Goal: Information Seeking & Learning: Find specific page/section

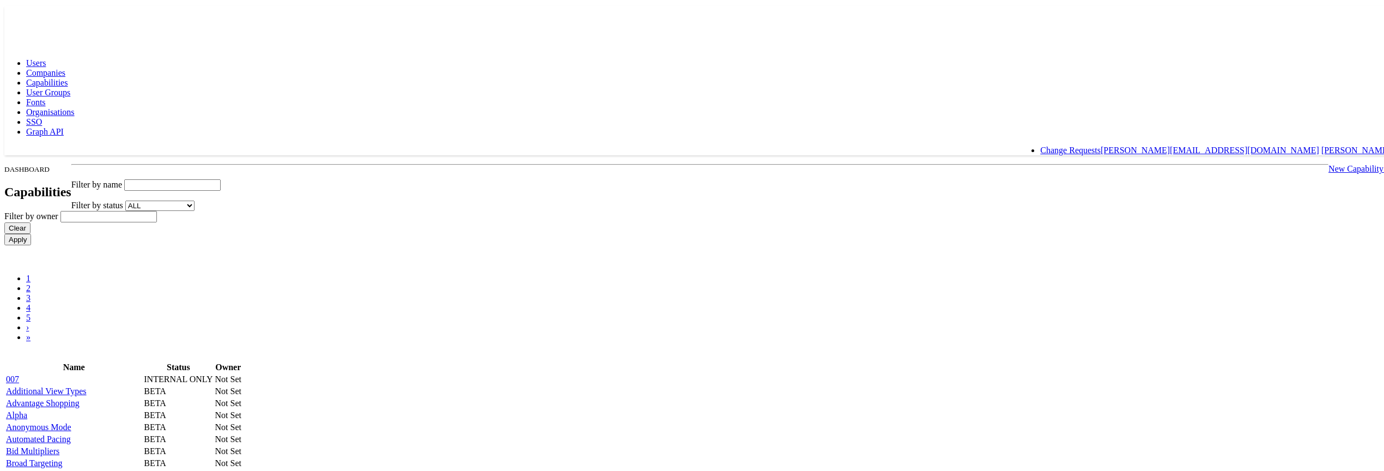
click at [265, 165] on body "Users Companies Capabilities User Groups Fonts Organisations SSO Graph API Chan…" at bounding box center [697, 376] width 1387 height 745
click at [46, 57] on span "Users" at bounding box center [36, 61] width 20 height 9
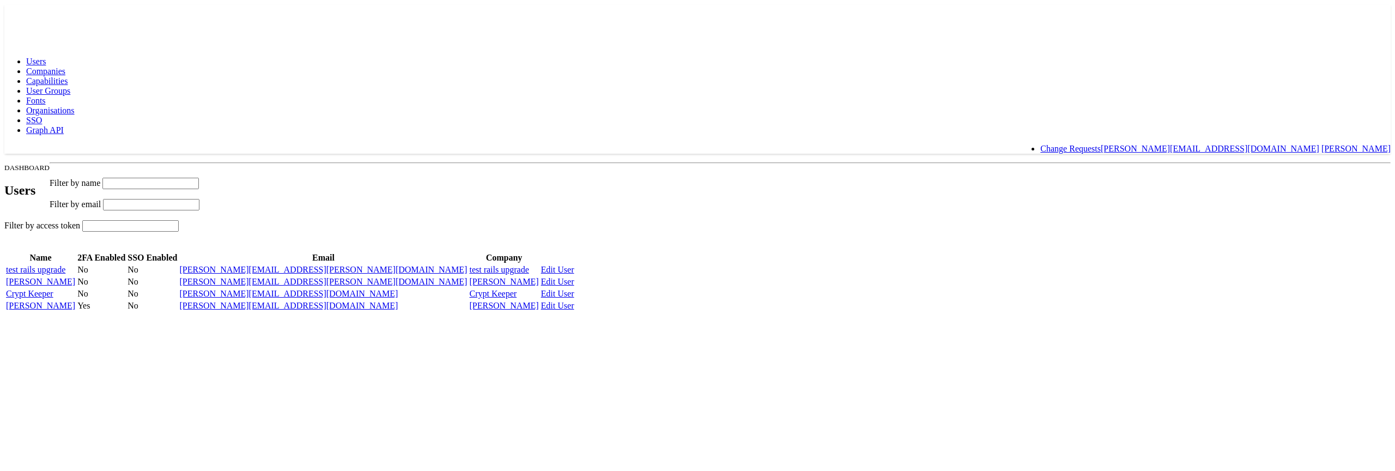
click at [47, 18] on rect at bounding box center [29, 14] width 50 height 20
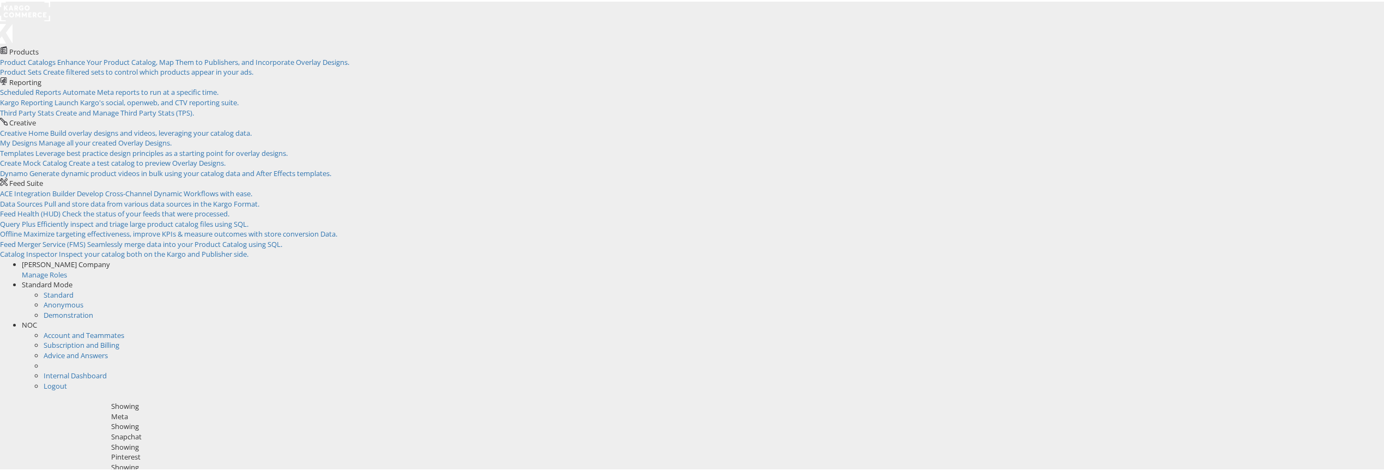
click at [1350, 258] on ul "Nigel O Connor Company Manage Roles Standard Mode Standard Anonymous Demonstrat…" at bounding box center [697, 323] width 1395 height 131
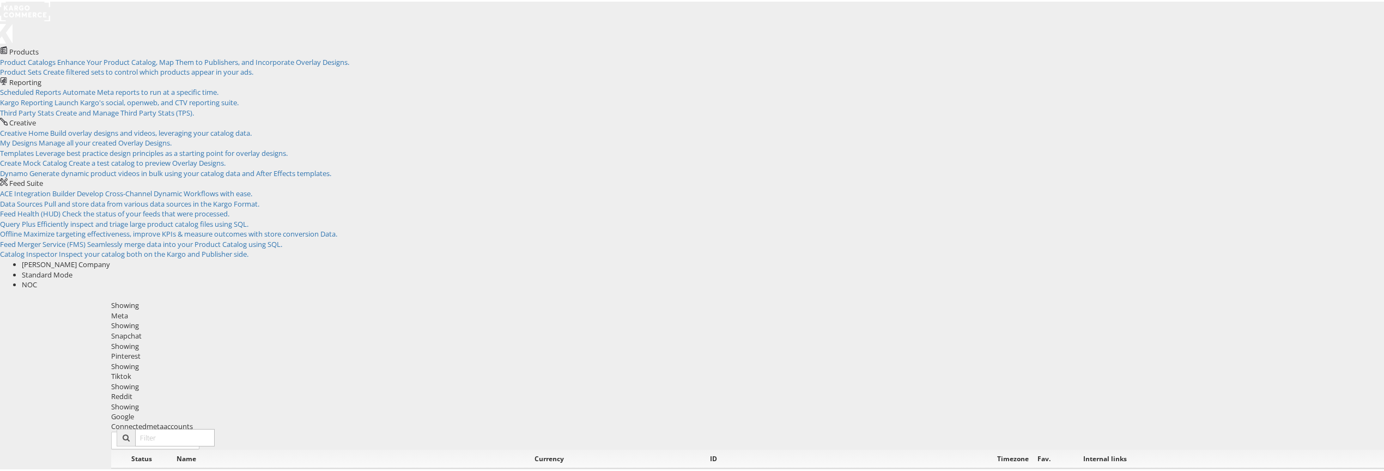
click at [37, 278] on span "NOC" at bounding box center [29, 283] width 15 height 10
click at [107, 329] on link "Internal Dashboard" at bounding box center [75, 334] width 63 height 10
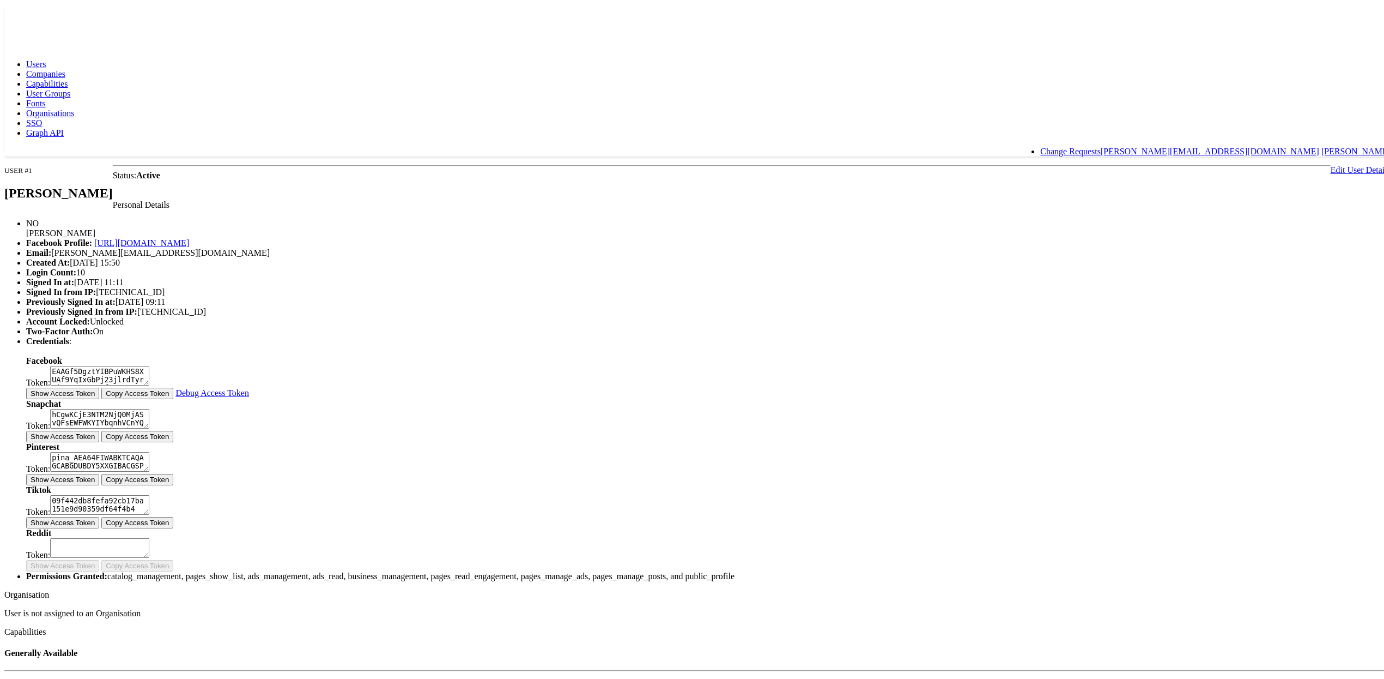
click at [65, 66] on span "Companies" at bounding box center [45, 70] width 39 height 9
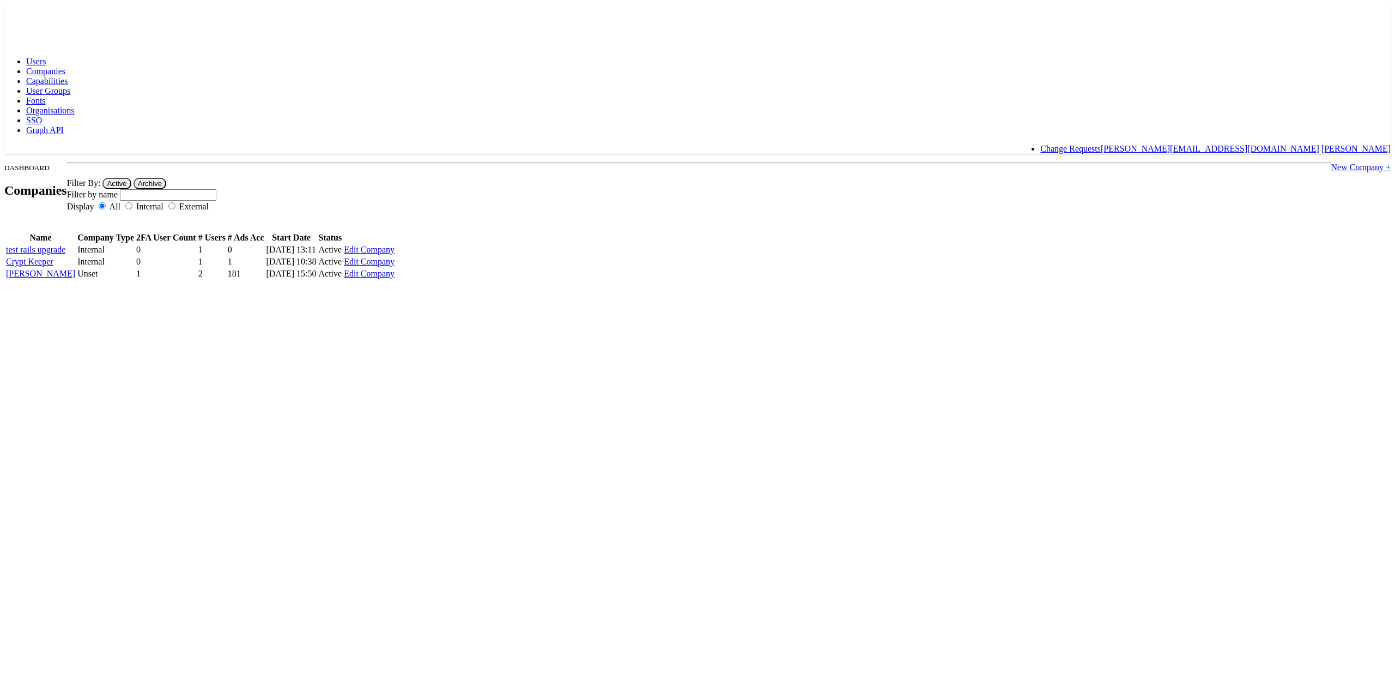
click at [68, 76] on span "Capabilities" at bounding box center [46, 80] width 41 height 9
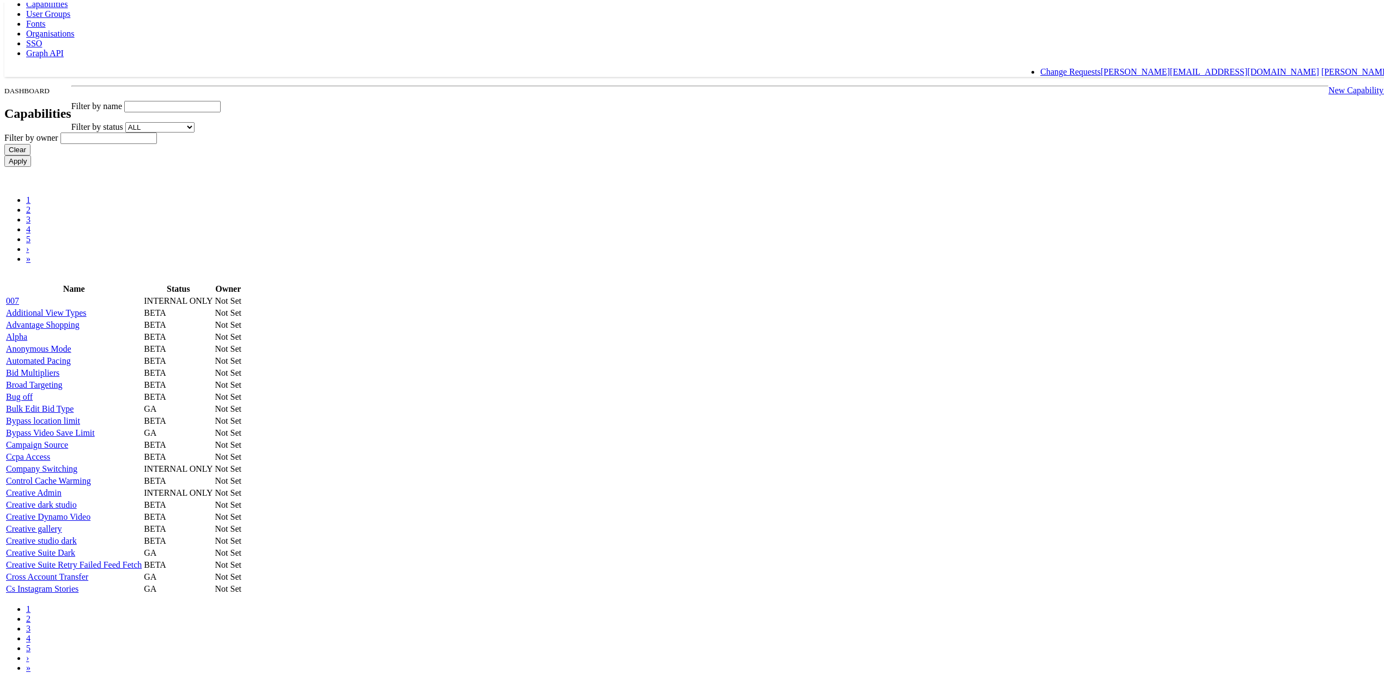
scroll to position [240, 0]
click at [87, 305] on link "Additional View Types" at bounding box center [46, 309] width 81 height 9
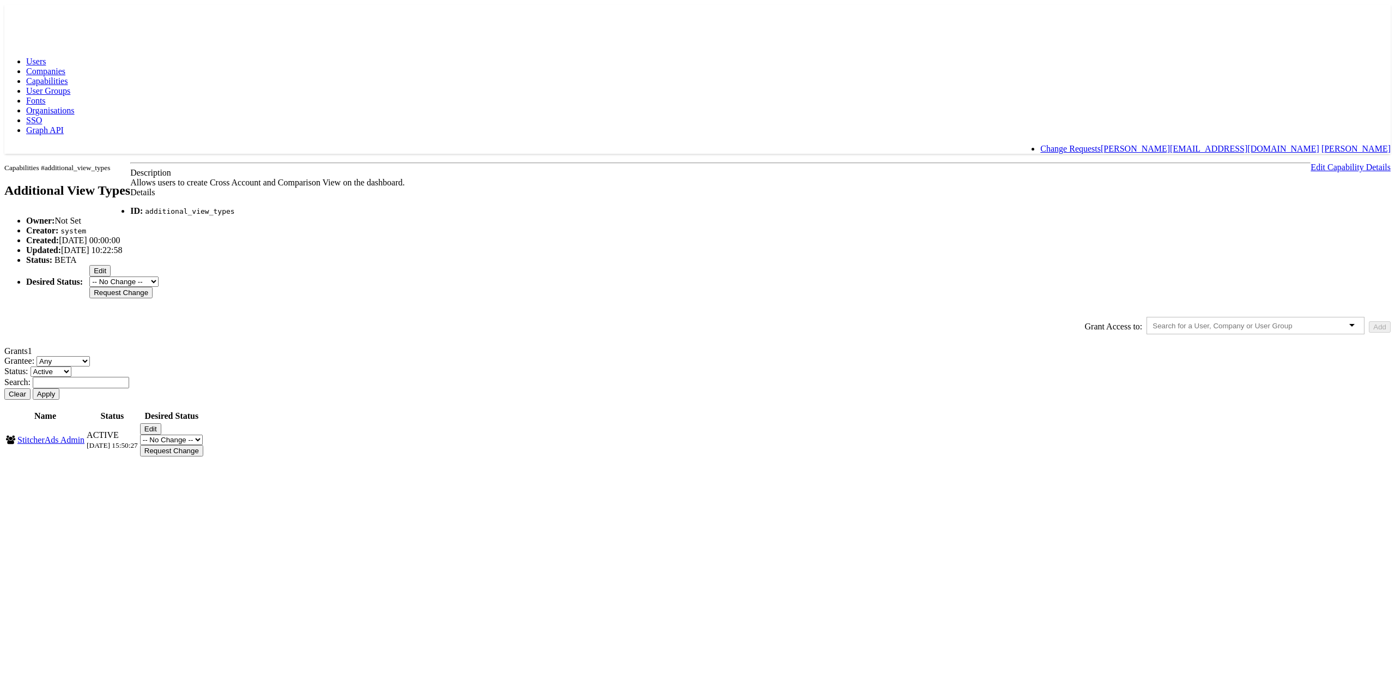
click at [129, 388] on input "text" at bounding box center [81, 382] width 96 height 11
click at [33, 388] on button "Apply" at bounding box center [46, 393] width 27 height 11
type input "n"
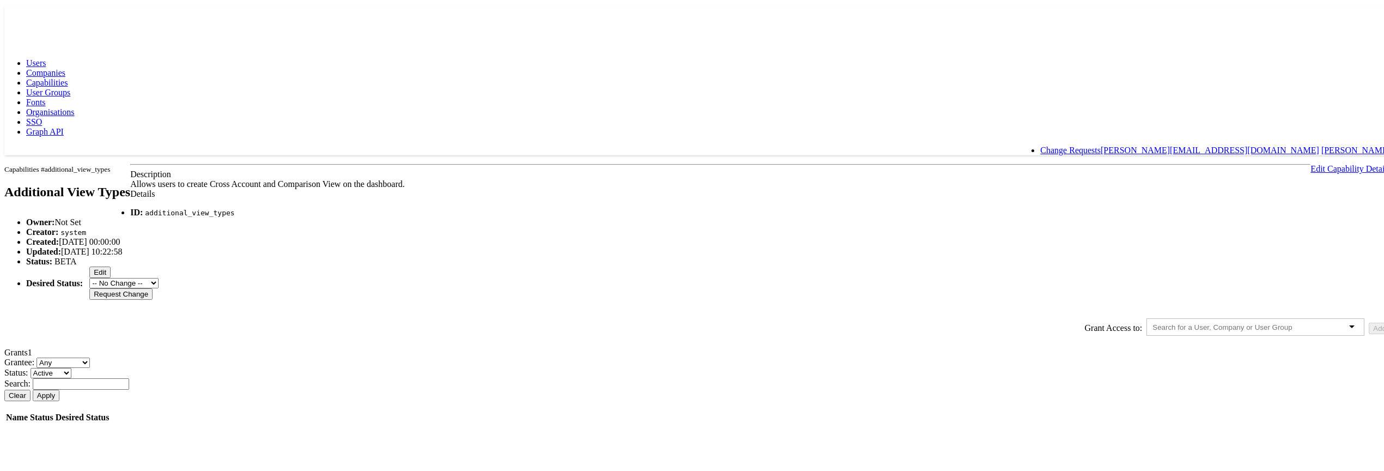
scroll to position [68, 0]
click at [129, 388] on input "text" at bounding box center [81, 382] width 96 height 11
click at [33, 388] on button "Apply" at bounding box center [46, 393] width 27 height 11
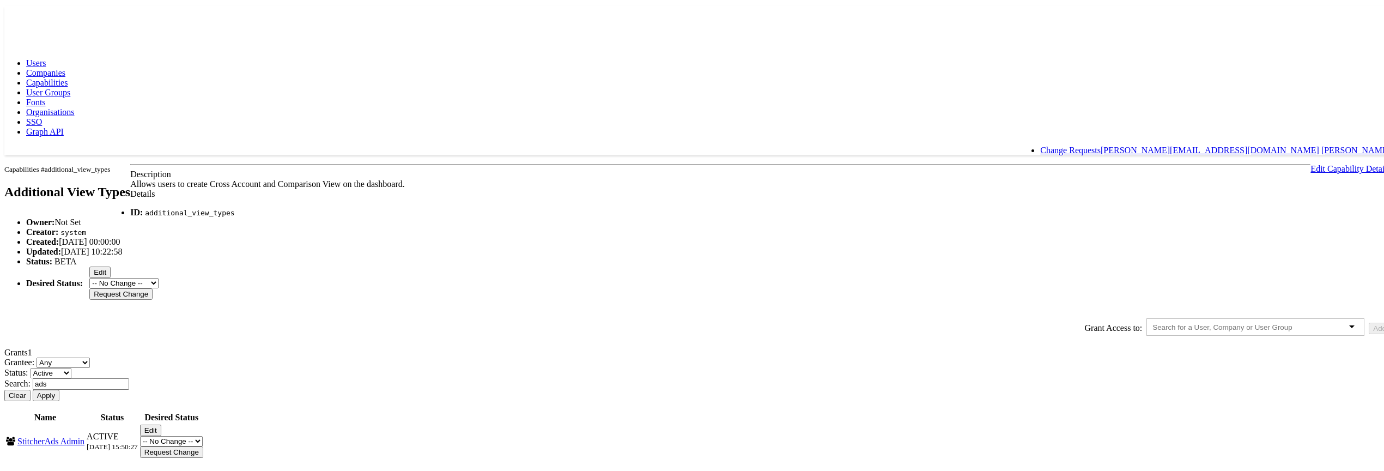
click at [33, 388] on button "Apply" at bounding box center [46, 393] width 27 height 11
type input "a"
click at [33, 388] on button "Apply" at bounding box center [46, 393] width 27 height 11
type input "a"
click at [33, 388] on button "Apply" at bounding box center [46, 393] width 27 height 11
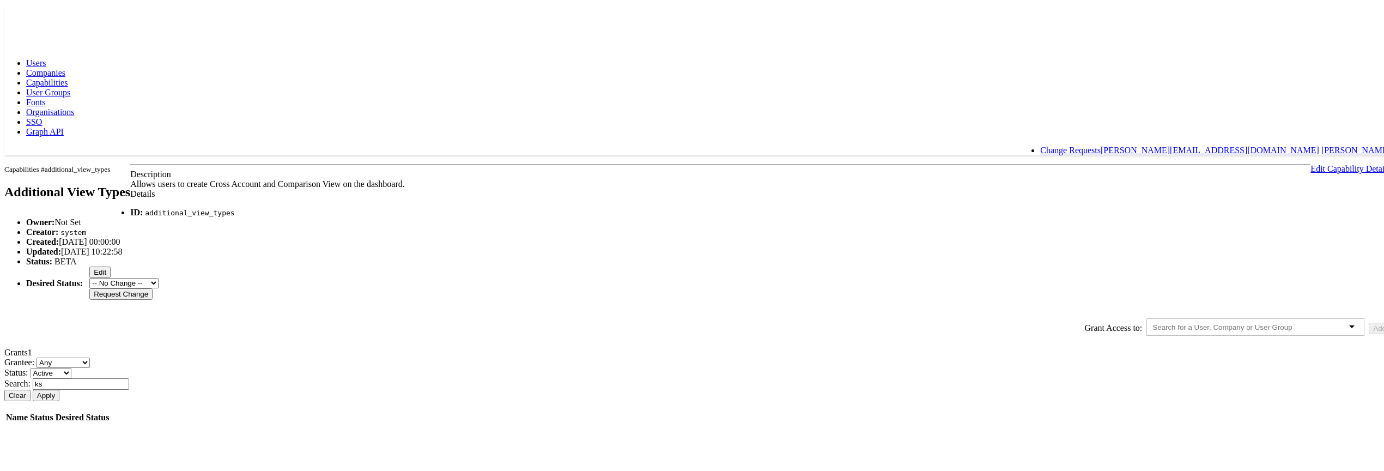
type input "k"
click at [70, 86] on span "User Groups" at bounding box center [48, 90] width 44 height 9
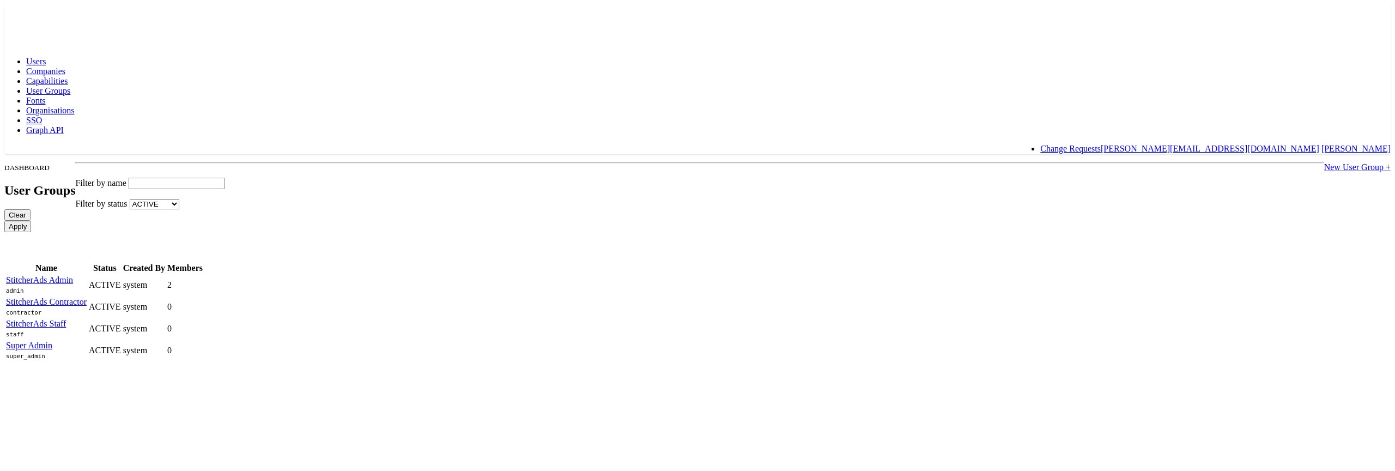
click at [225, 178] on input "text" at bounding box center [177, 183] width 96 height 11
click at [4, 221] on input "Apply" at bounding box center [17, 226] width 27 height 11
type input "a"
click at [4, 221] on input "Apply" at bounding box center [17, 226] width 27 height 11
click at [262, 184] on body "Users Companies Capabilities User Groups Fonts Organisations SSO Graph API Chan…" at bounding box center [697, 183] width 1387 height 358
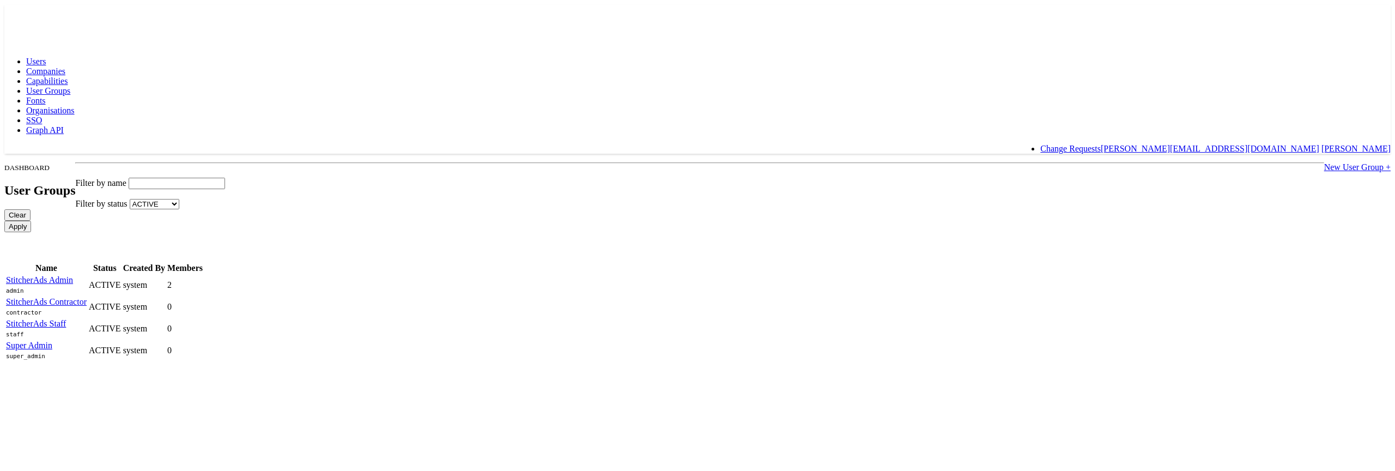
click at [75, 106] on span "Organisations" at bounding box center [50, 110] width 49 height 9
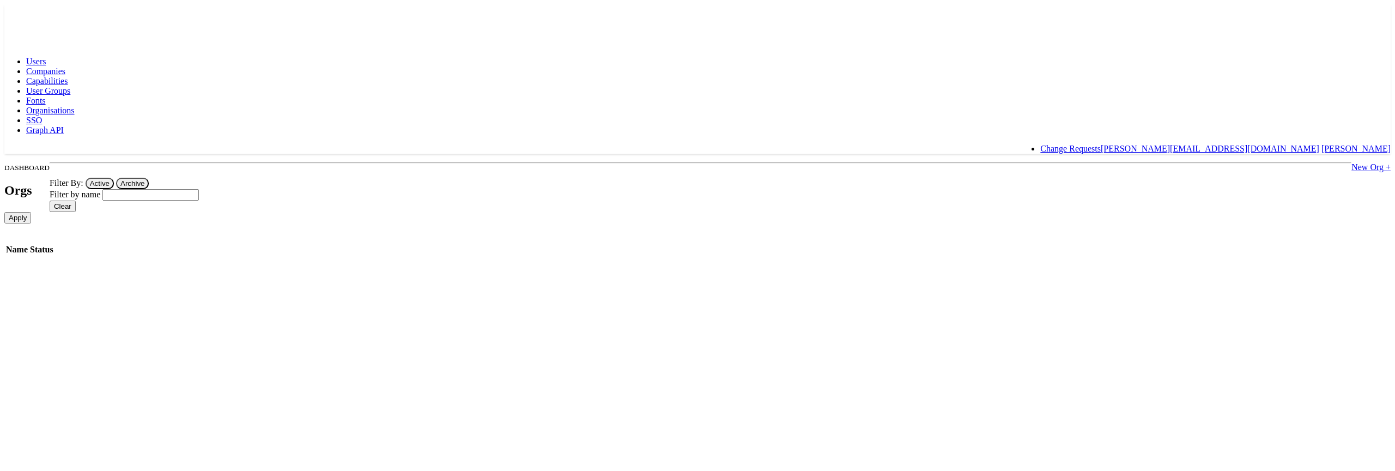
click at [42, 116] on span "SSO" at bounding box center [34, 120] width 16 height 9
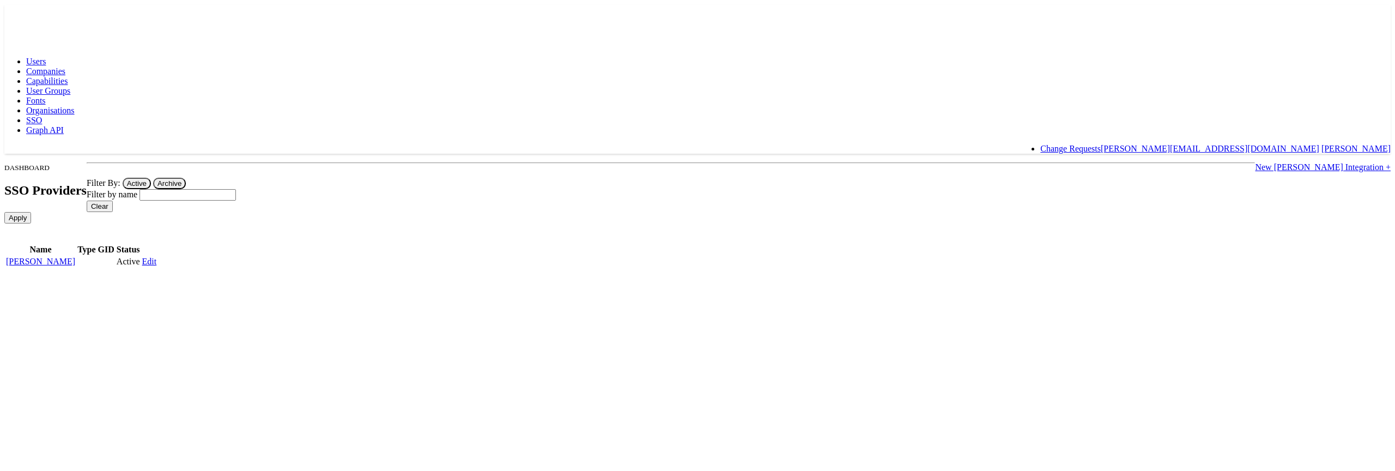
click at [236, 189] on input "text" at bounding box center [188, 194] width 96 height 11
click at [123, 178] on button "Active" at bounding box center [137, 183] width 28 height 11
type input "n"
type input "f"
type input "t"
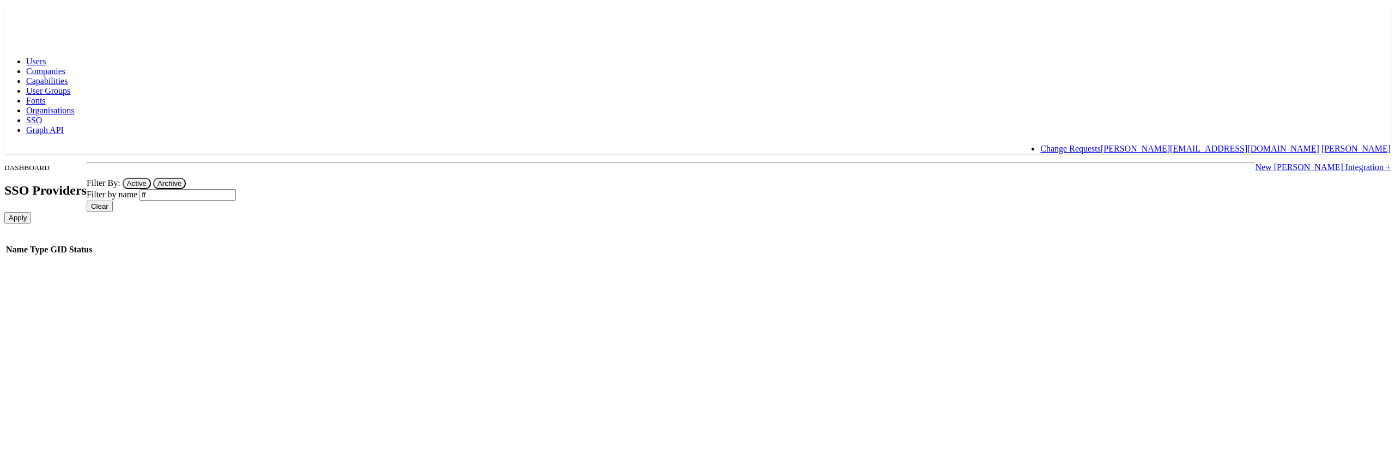
type input "f"
click at [46, 96] on span "Fonts" at bounding box center [36, 100] width 20 height 9
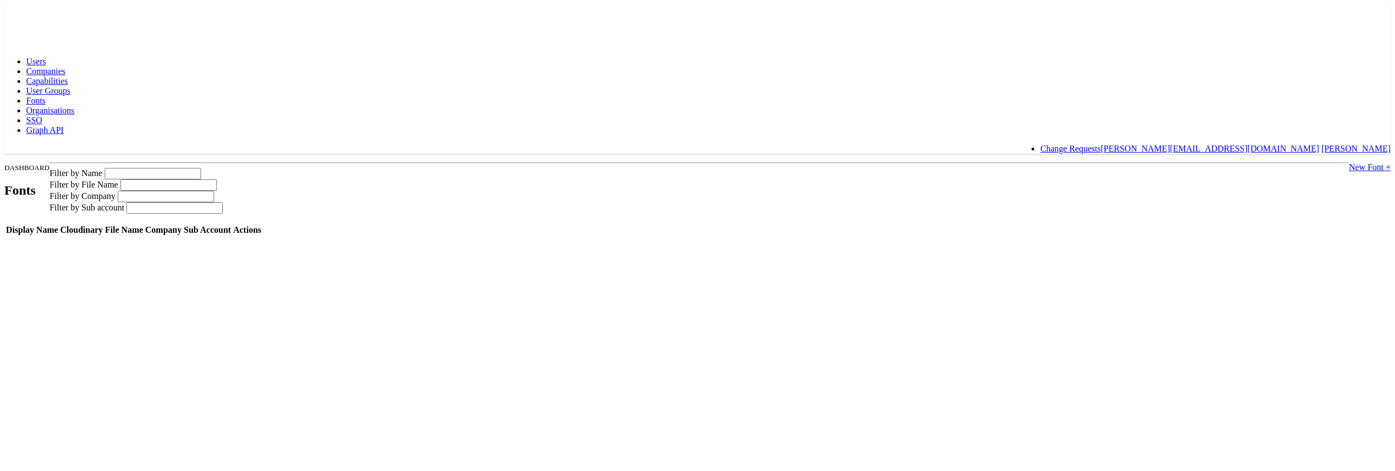
click at [70, 86] on span "User Groups" at bounding box center [48, 90] width 44 height 9
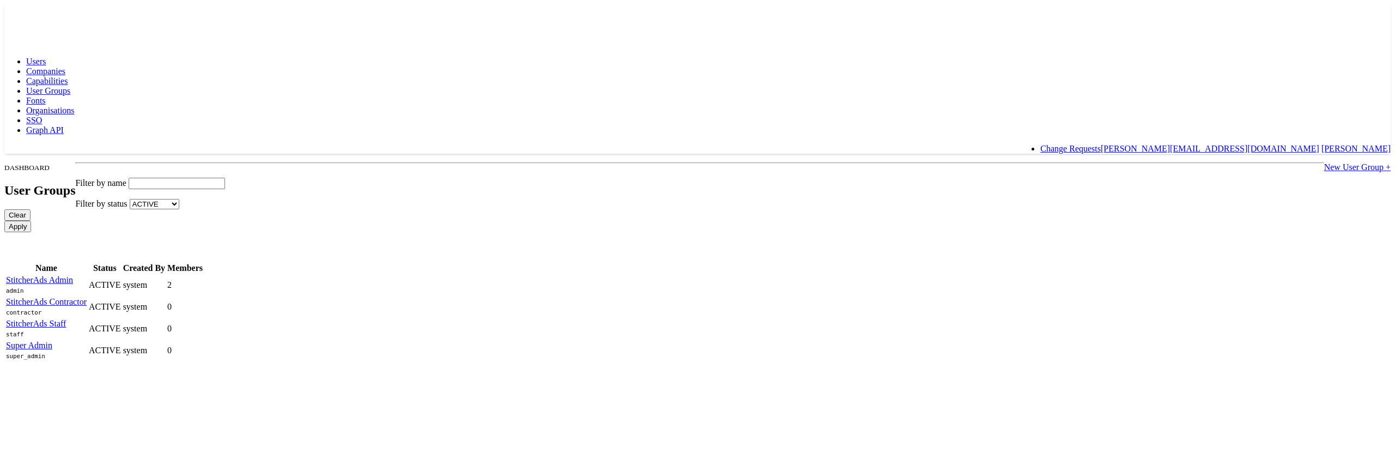
click at [291, 250] on body "Users Companies Capabilities User Groups Fonts Organisations SSO Graph API Chan…" at bounding box center [697, 183] width 1387 height 358
click at [46, 57] on link "Users" at bounding box center [36, 61] width 20 height 9
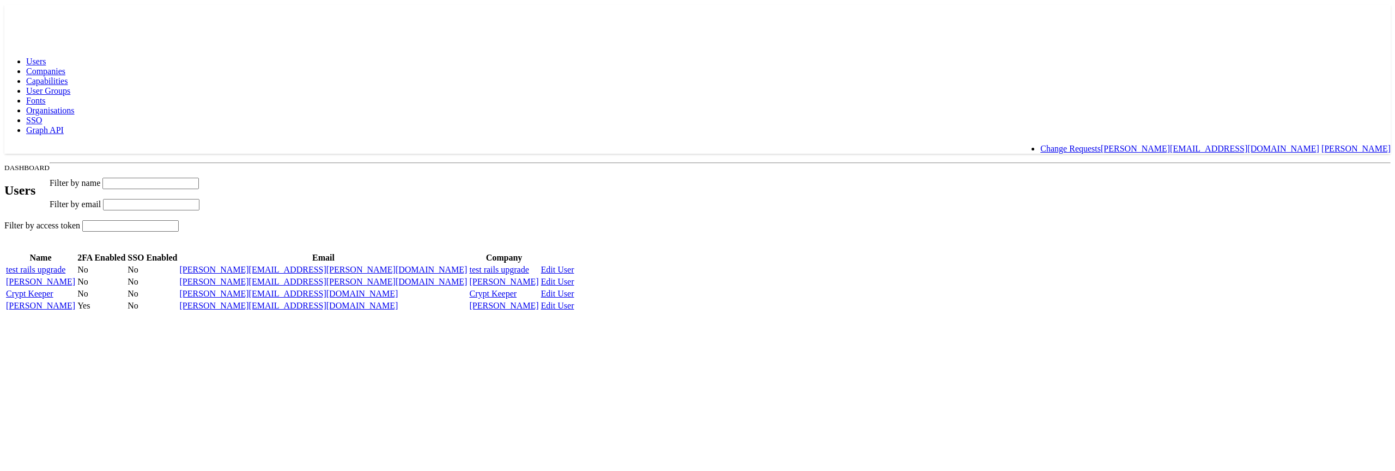
click at [199, 178] on input "text" at bounding box center [150, 183] width 96 height 11
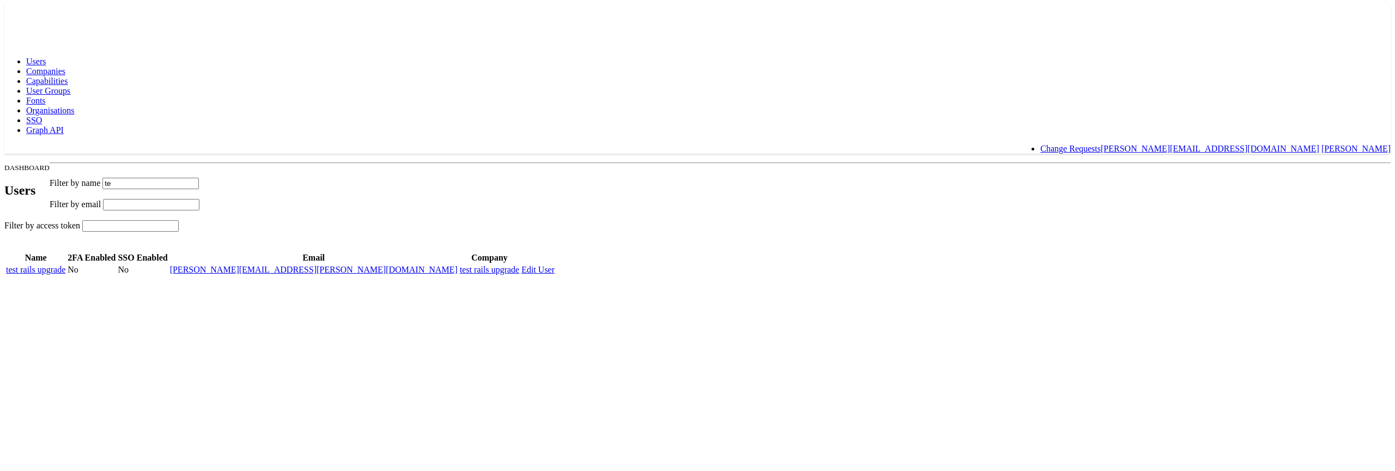
type input "t"
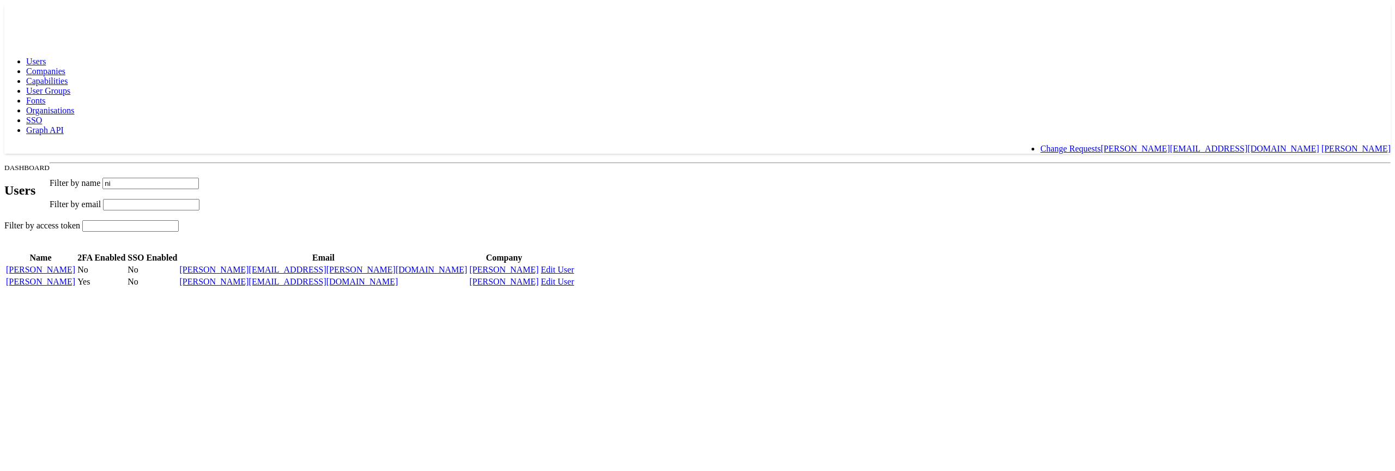
type input "n"
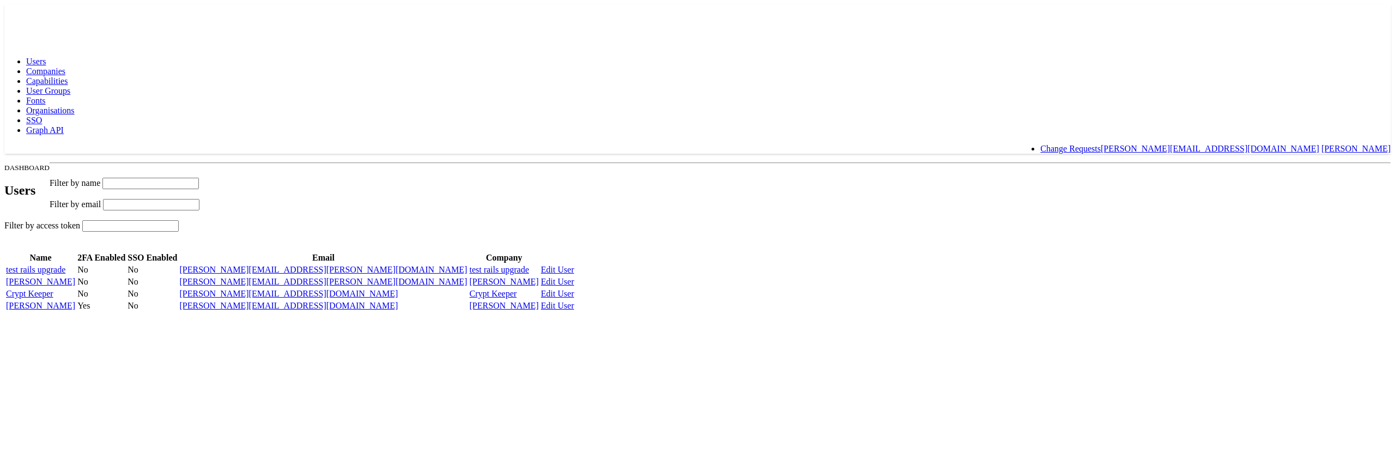
click at [65, 66] on span "Companies" at bounding box center [45, 70] width 39 height 9
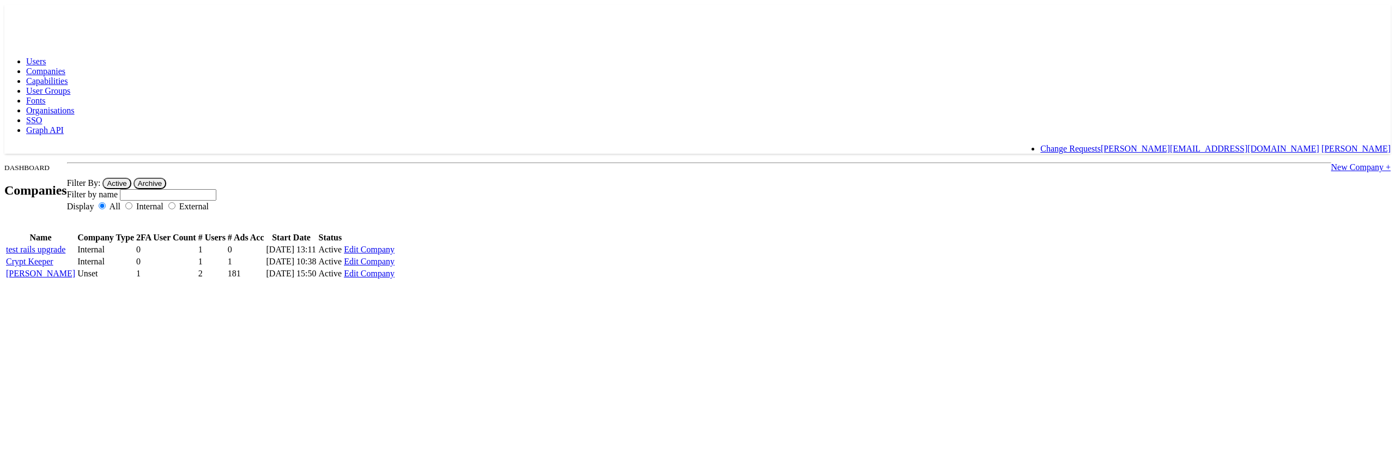
click at [216, 189] on input "text" at bounding box center [168, 194] width 96 height 11
type input "t"
type input "[PERSON_NAME]"
click at [213, 71] on body "Users Companies Capabilities User Groups Fonts Organisations SSO Graph API Chan…" at bounding box center [697, 130] width 1387 height 252
click at [68, 76] on link "Capabilities" at bounding box center [46, 80] width 41 height 9
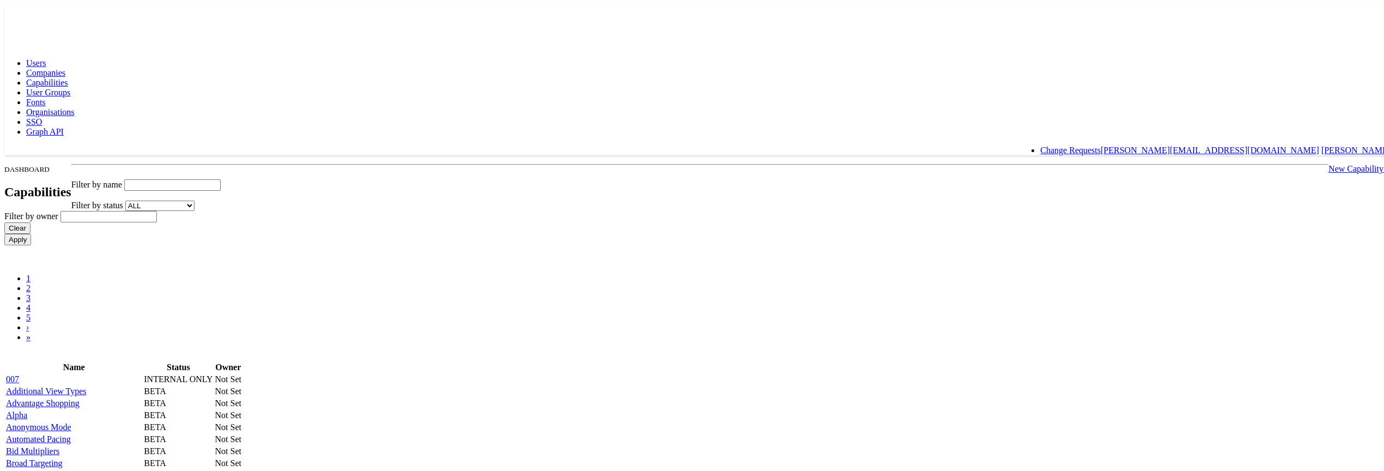
scroll to position [159, 0]
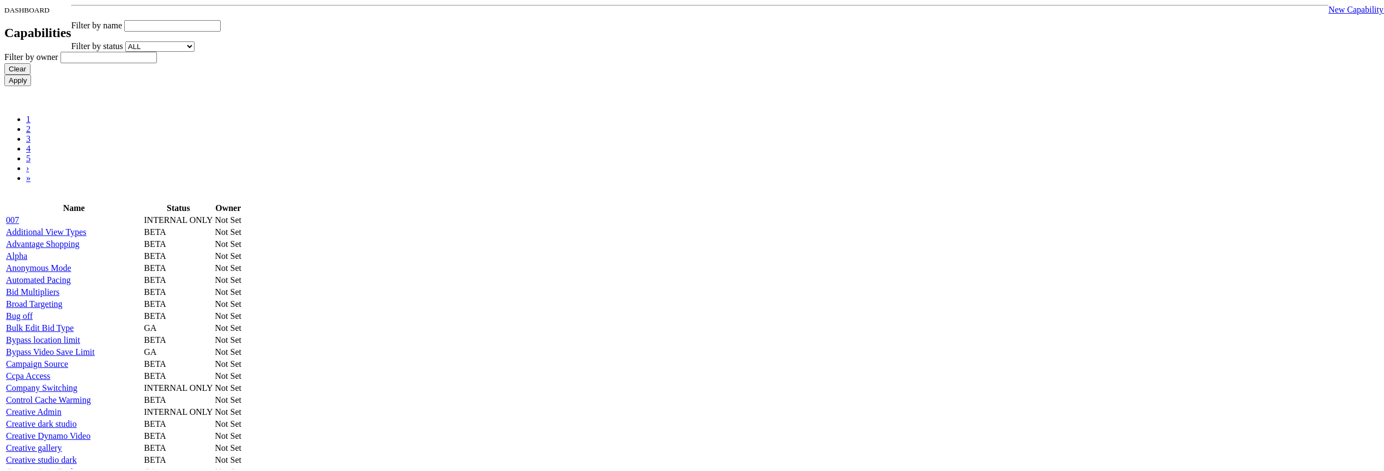
click at [87, 226] on link "Additional View Types" at bounding box center [46, 230] width 81 height 9
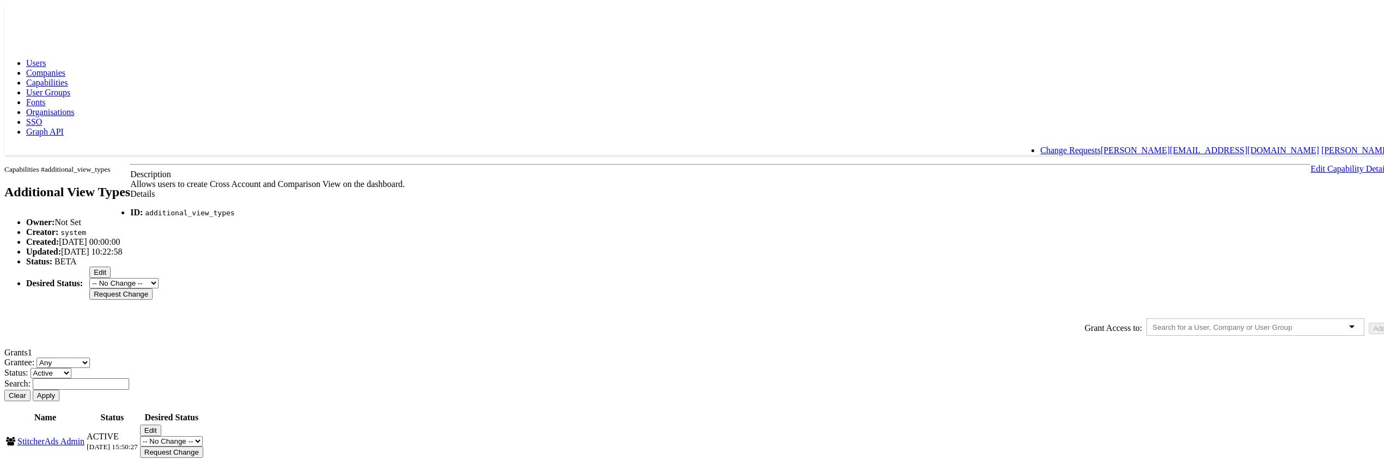
scroll to position [99, 0]
click at [129, 377] on input "text" at bounding box center [81, 382] width 96 height 11
click at [33, 388] on button "Apply" at bounding box center [46, 393] width 27 height 11
type input "a"
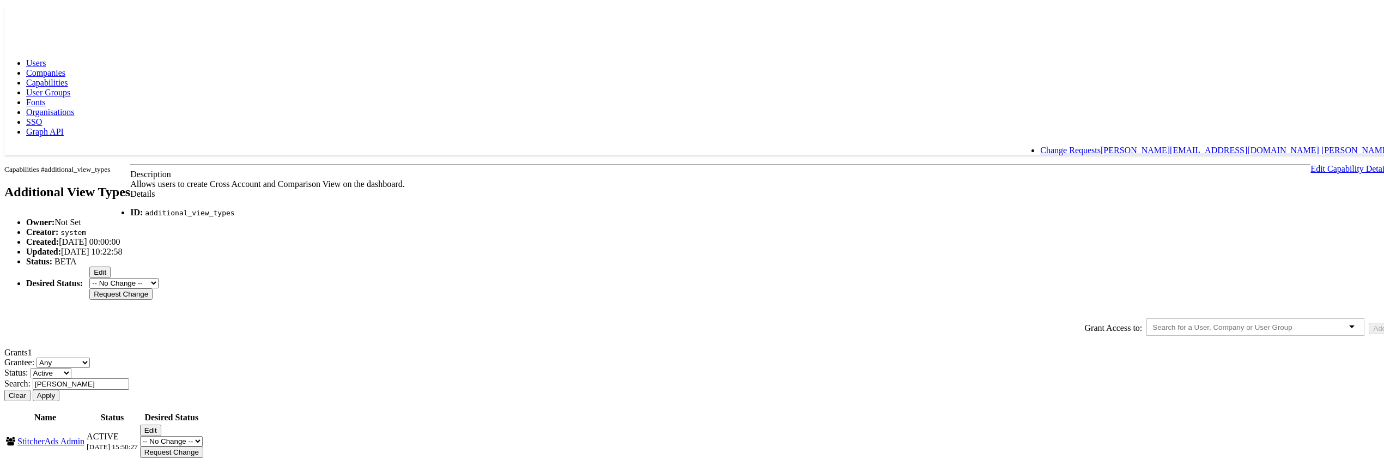
click at [33, 388] on button "Apply" at bounding box center [46, 393] width 27 height 11
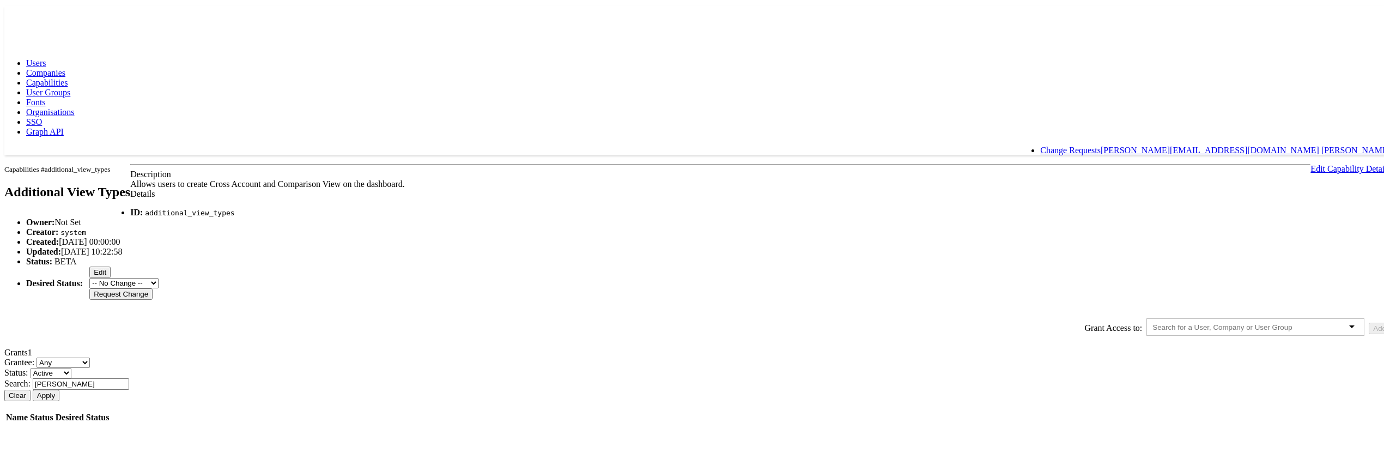
scroll to position [68, 0]
type input "n"
click at [70, 86] on link "User Groups" at bounding box center [48, 90] width 44 height 9
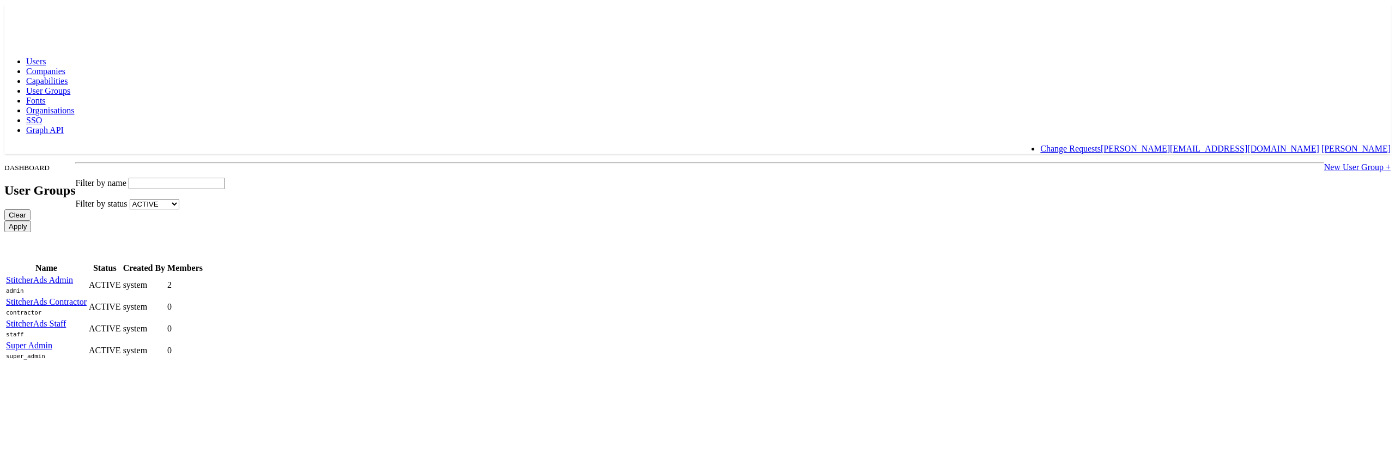
click at [225, 178] on input "text" at bounding box center [177, 183] width 96 height 11
click at [4, 221] on input "Apply" at bounding box center [17, 226] width 27 height 11
type input "a"
click at [4, 221] on input "Apply" at bounding box center [17, 226] width 27 height 11
click at [73, 275] on link "StitcherAds Admin" at bounding box center [39, 279] width 67 height 9
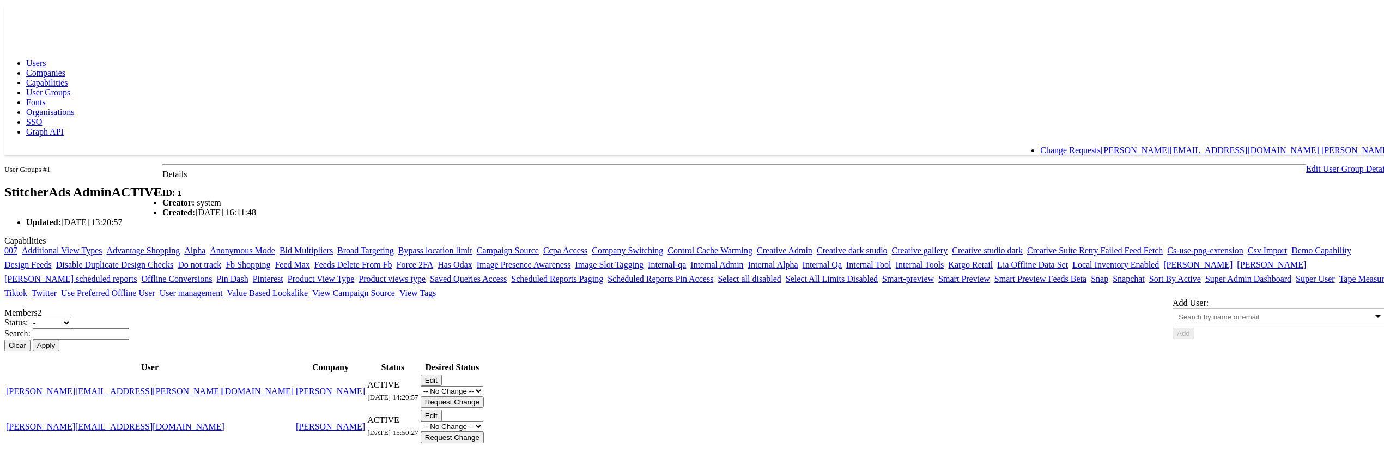
scroll to position [117, 0]
click at [129, 332] on input "text" at bounding box center [81, 331] width 96 height 11
click at [33, 338] on button "Apply" at bounding box center [46, 343] width 27 height 11
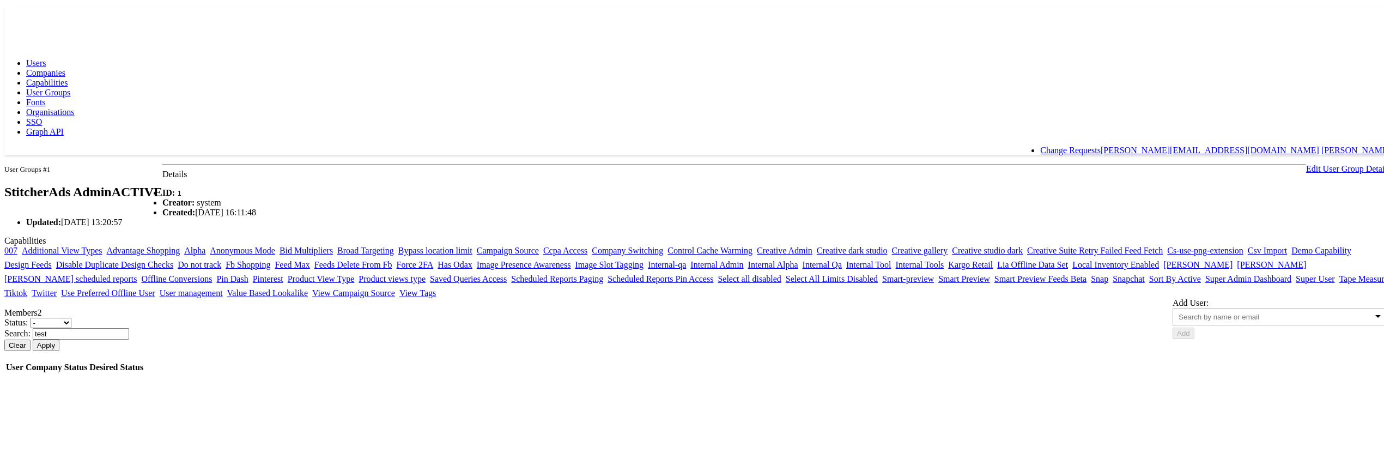
scroll to position [56, 0]
type input "t"
click at [33, 338] on button "Apply" at bounding box center [46, 343] width 27 height 11
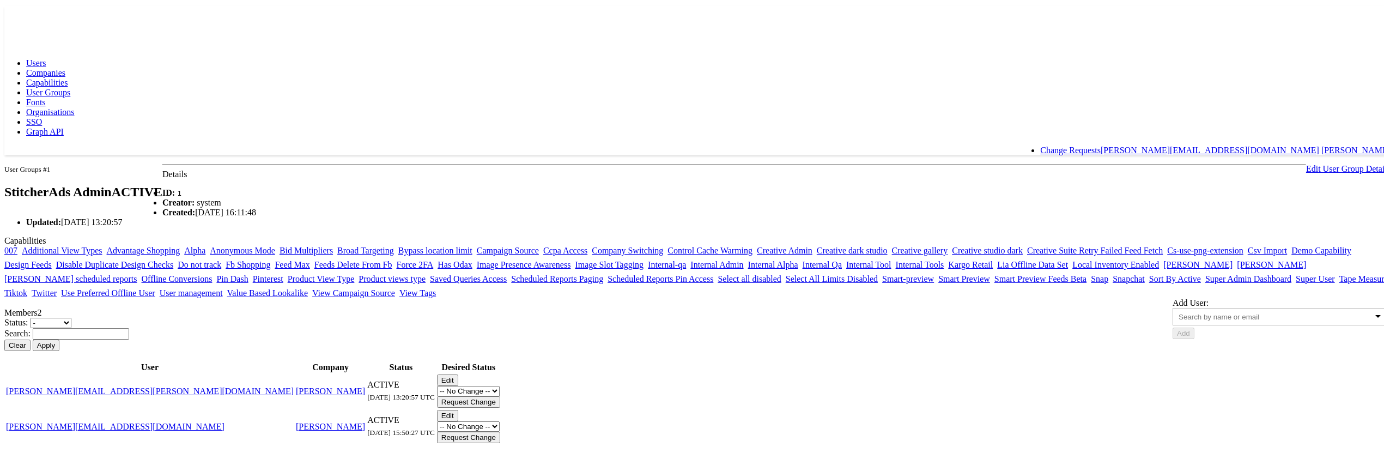
click at [642, 320] on div "Status: - Pending Active Denied Revoked Expired Search: Clear Apply User Compan…" at bounding box center [697, 379] width 1387 height 127
click at [129, 335] on input "text" at bounding box center [81, 331] width 96 height 11
click at [33, 338] on button "Apply" at bounding box center [46, 343] width 27 height 11
type input "n"
click at [33, 338] on button "Apply" at bounding box center [46, 343] width 27 height 11
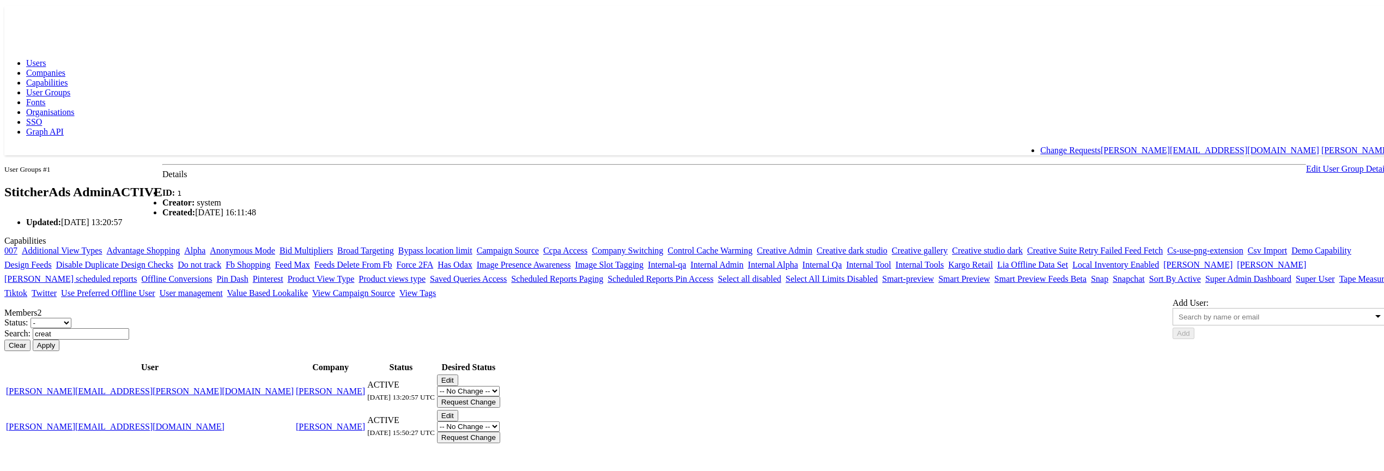
scroll to position [86, 0]
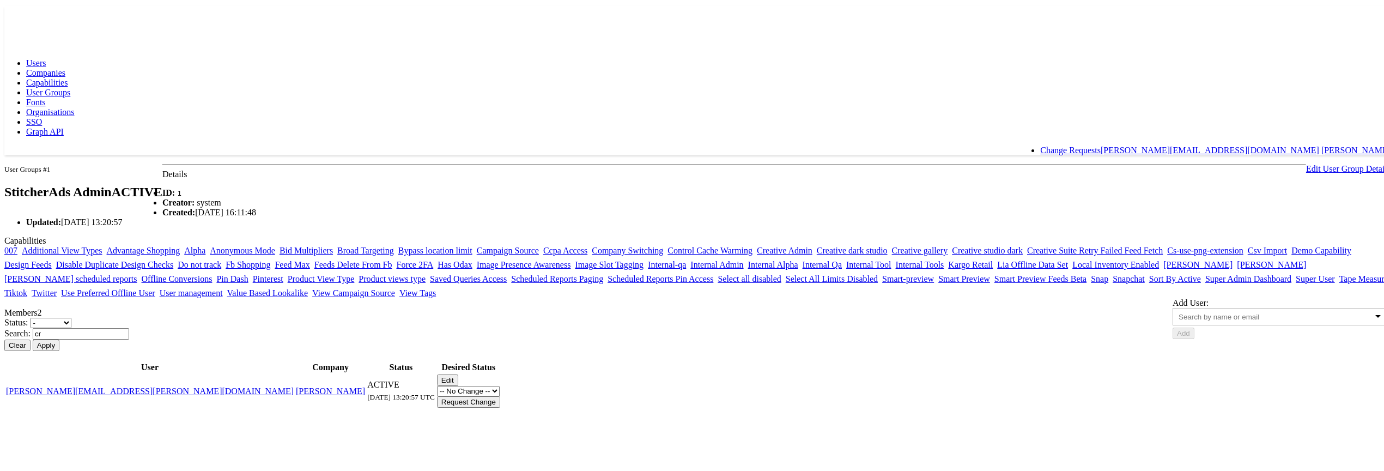
type input "c"
